Goal: Task Accomplishment & Management: Use online tool/utility

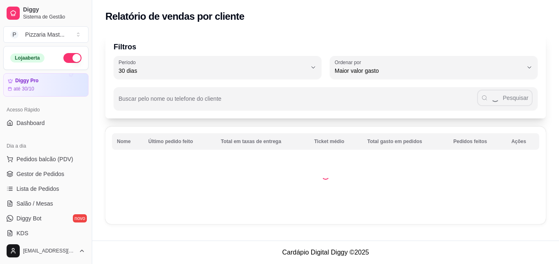
select select "30"
select select "HIGHEST_TOTAL_SPENT_WITH_ORDERS"
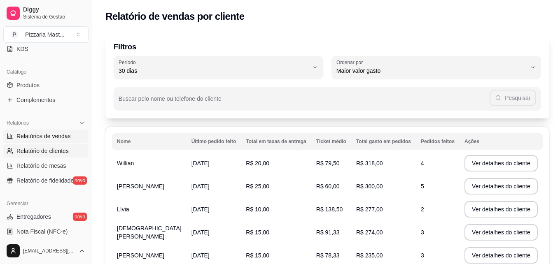
click at [33, 139] on span "Relatórios de vendas" at bounding box center [43, 136] width 54 height 8
select select "ALL"
select select "0"
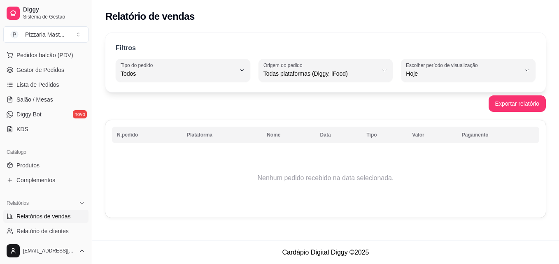
scroll to position [104, 0]
click at [30, 82] on span "Lista de Pedidos" at bounding box center [37, 85] width 43 height 8
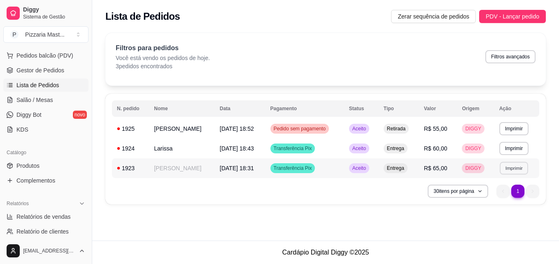
click at [504, 167] on button "Imprimir" at bounding box center [514, 168] width 28 height 13
click at [490, 199] on button "impressora" at bounding box center [498, 197] width 58 height 13
click at [513, 152] on button "Imprimir" at bounding box center [514, 148] width 29 height 13
click at [499, 176] on button "impressora" at bounding box center [498, 177] width 58 height 13
click at [516, 132] on button "Imprimir" at bounding box center [514, 128] width 28 height 13
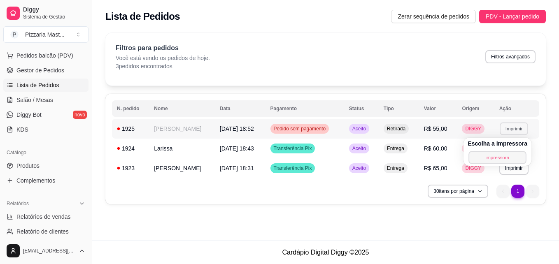
click at [499, 158] on button "impressora" at bounding box center [498, 157] width 58 height 13
